Goal: Information Seeking & Learning: Find specific fact

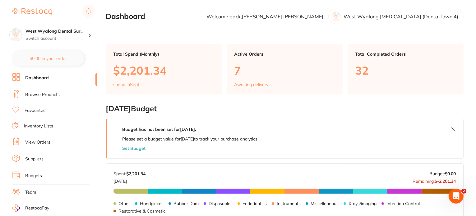
click at [40, 95] on link "Browse Products" at bounding box center [42, 95] width 34 height 6
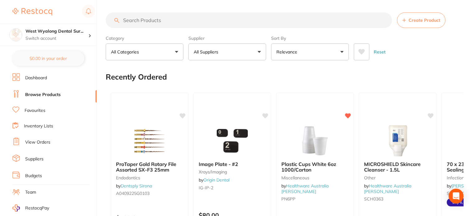
click at [164, 21] on input "search" at bounding box center [249, 20] width 286 height 16
paste input "HS-5701244"
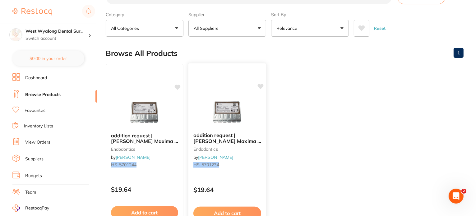
scroll to position [62, 0]
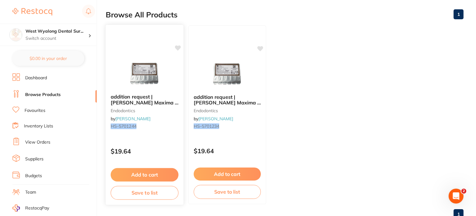
click at [153, 99] on span "addition request | [PERSON_NAME] Maxima K Files - Sterile - 25mm - Size 15 - Wh…" at bounding box center [145, 106] width 68 height 24
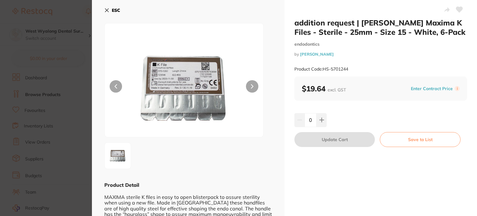
click at [61, 82] on section "addition request | [PERSON_NAME] Maxima K Files - Sterile - 25mm - Size 15 - Wh…" at bounding box center [238, 108] width 477 height 216
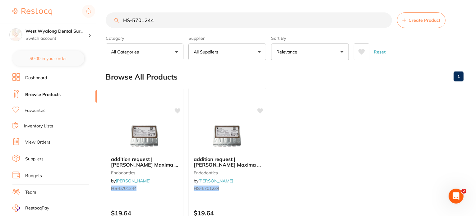
drag, startPoint x: 258, startPoint y: 18, endPoint x: 84, endPoint y: 22, distance: 173.4
click at [85, 22] on div "$78.00 West Wyalong Dental Sur... Switch account West Wyalong [MEDICAL_DATA] (D…" at bounding box center [238, 108] width 476 height 216
paste input "SP-4053"
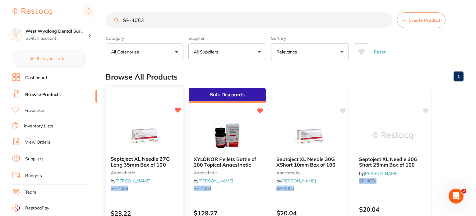
click at [149, 102] on div at bounding box center [145, 95] width 78 height 16
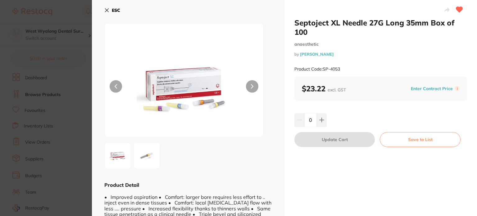
click at [73, 67] on section "Septoject XL Needle 27G Long 35mm Box of 100 anaesthetic by [PERSON_NAME] Produ…" at bounding box center [238, 108] width 477 height 216
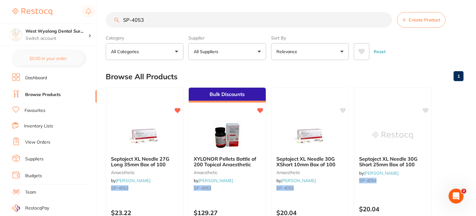
drag, startPoint x: 229, startPoint y: 24, endPoint x: 109, endPoint y: 25, distance: 119.6
click at [109, 25] on input "SP-4053" at bounding box center [249, 20] width 286 height 16
paste input "2"
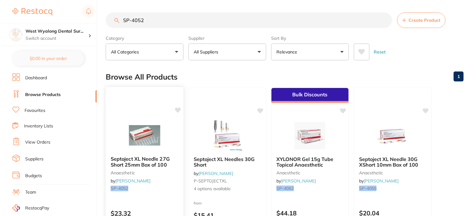
scroll to position [31, 0]
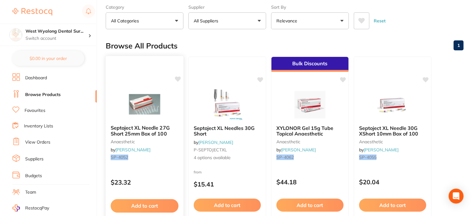
click at [150, 107] on img at bounding box center [144, 104] width 41 height 31
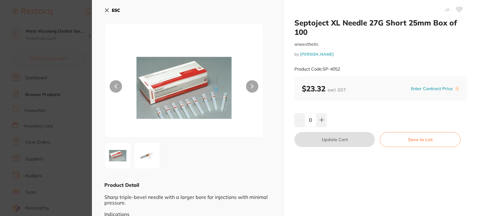
click at [72, 99] on section "Septoject XL Needle 27G Short 25mm Box of 100 anaesthetic by [PERSON_NAME] Prod…" at bounding box center [238, 108] width 477 height 216
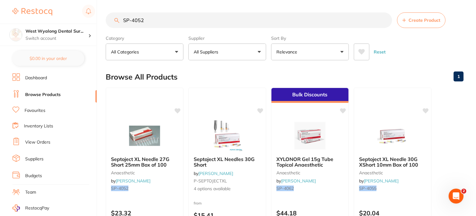
drag, startPoint x: 165, startPoint y: 22, endPoint x: 88, endPoint y: 21, distance: 76.8
click at [88, 21] on div "$78.00 West Wyalong Dental Sur... Switch account West Wyalong [MEDICAL_DATA] (D…" at bounding box center [238, 108] width 476 height 216
paste input "M6-MS260-MK"
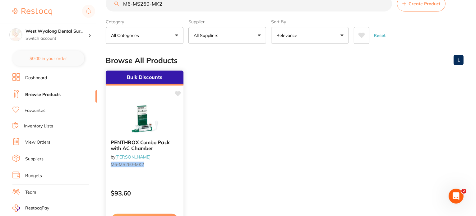
scroll to position [62, 0]
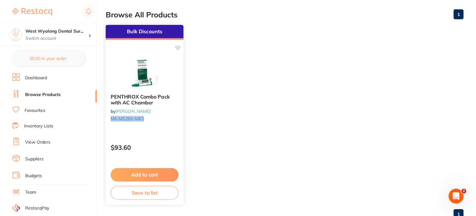
click at [159, 122] on div "PENTHROX Combo Pack with AC Chamber by [PERSON_NAME] M6-MS260-MK2" at bounding box center [145, 109] width 78 height 40
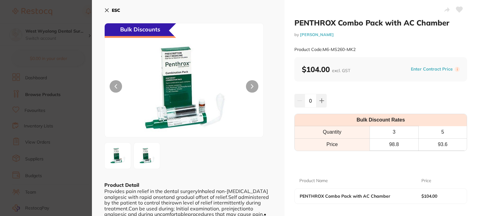
click at [78, 62] on section "PENTHROX Combo Pack with AC Chamber by [PERSON_NAME] Product Code: M6-MS260-MK2…" at bounding box center [238, 108] width 477 height 216
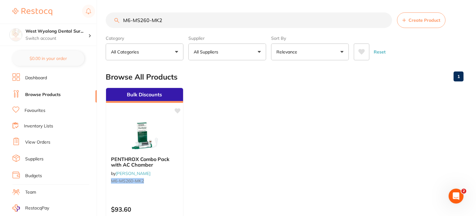
click at [87, 22] on div "$78.00 West Wyalong Dental Sur... Switch account West Wyalong [MEDICAL_DATA] (D…" at bounding box center [238, 108] width 476 height 216
paste input "SP-4088-100"
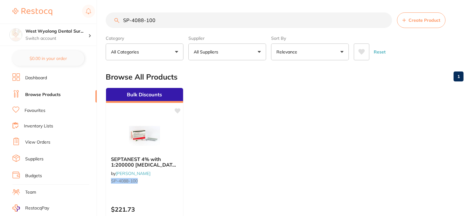
scroll to position [31, 0]
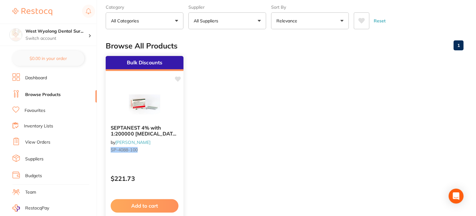
type input "SP-4088-100"
click at [165, 167] on div "Bulk Discounts SEPTANEST 4% with 1:200000 [MEDICAL_DATA] 2.2ml 2xBox 50 D.GRN b…" at bounding box center [144, 146] width 79 height 181
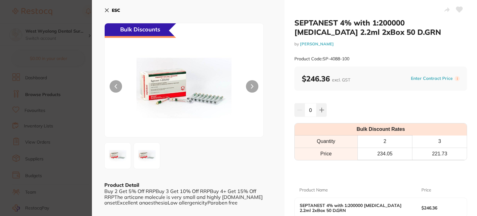
click at [86, 107] on section "SEPTANEST 4% with 1:200000 [MEDICAL_DATA] 2.2ml 2xBox 50 D.GRN by [PERSON_NAME]…" at bounding box center [238, 108] width 477 height 216
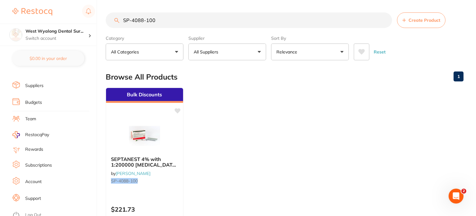
drag, startPoint x: 157, startPoint y: 24, endPoint x: 112, endPoint y: 20, distance: 45.0
click at [112, 20] on input "SP-4088-100" at bounding box center [249, 20] width 286 height 16
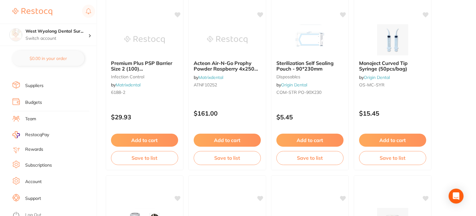
click at [36, 212] on link "Log Out" at bounding box center [33, 215] width 16 height 6
